Goal: Check status: Check status

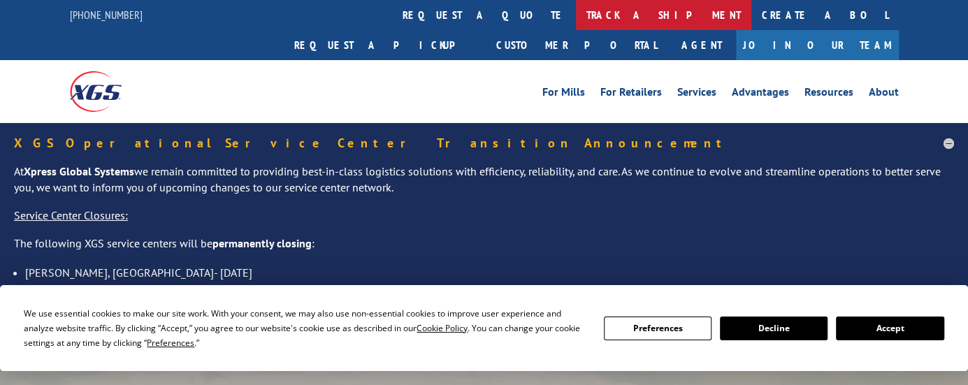
click at [576, 17] on link "track a shipment" at bounding box center [663, 15] width 175 height 30
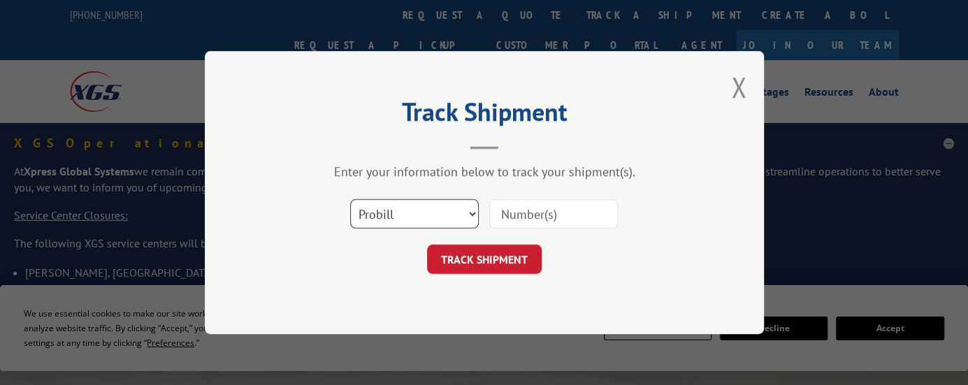
click at [400, 208] on select "Select category... Probill BOL PO" at bounding box center [414, 213] width 129 height 29
select select "bol"
click at [350, 199] on select "Select category... Probill BOL PO" at bounding box center [414, 213] width 129 height 29
click at [554, 214] on input at bounding box center [553, 213] width 129 height 29
paste input "2832952"
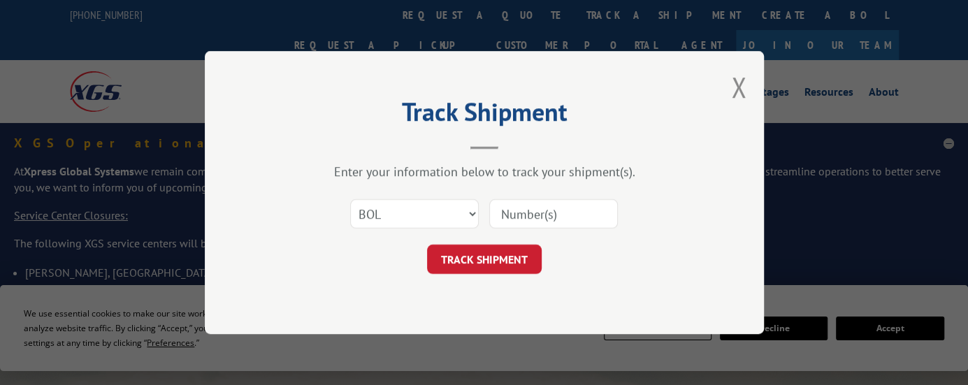
type input "2832952"
click at [486, 263] on button "TRACK SHIPMENT" at bounding box center [484, 259] width 115 height 29
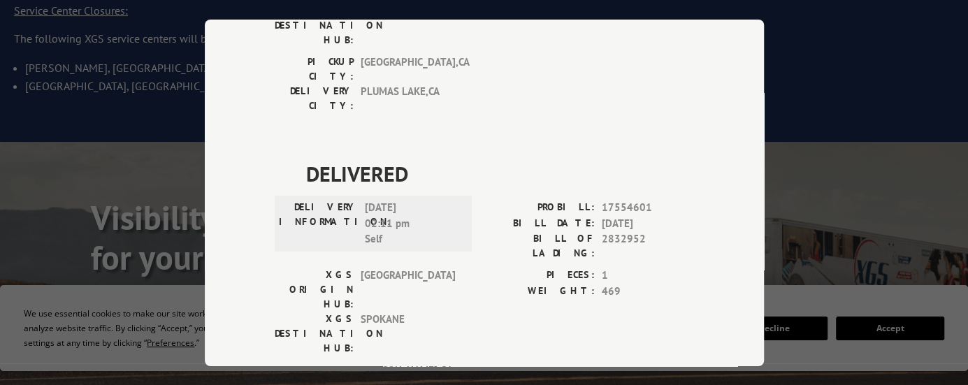
scroll to position [210, 0]
